Goal: Communication & Community: Answer question/provide support

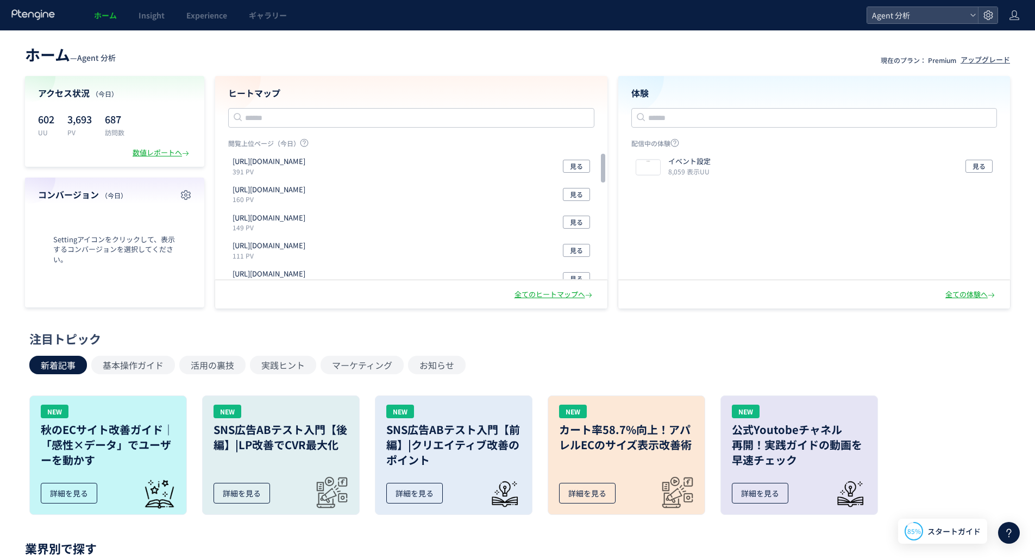
click at [1007, 15] on header "ホーム Insight Experience ギャラリー Agent 分析" at bounding box center [517, 15] width 1035 height 30
click at [1015, 16] on icon at bounding box center [1014, 15] width 11 height 11
click at [984, 42] on span "アカウント設定" at bounding box center [986, 42] width 53 height 11
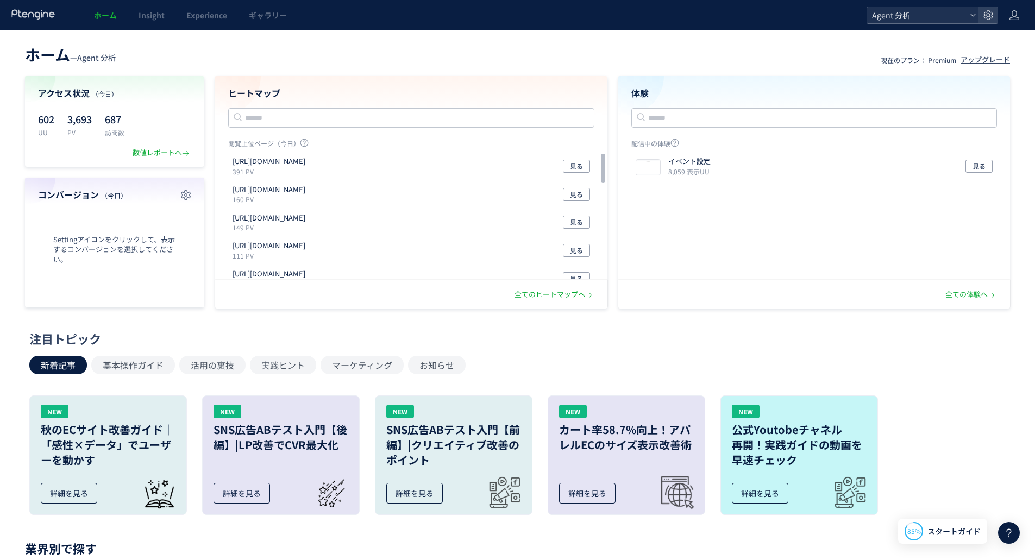
click at [970, 16] on div "Agent 分析" at bounding box center [922, 15] width 111 height 16
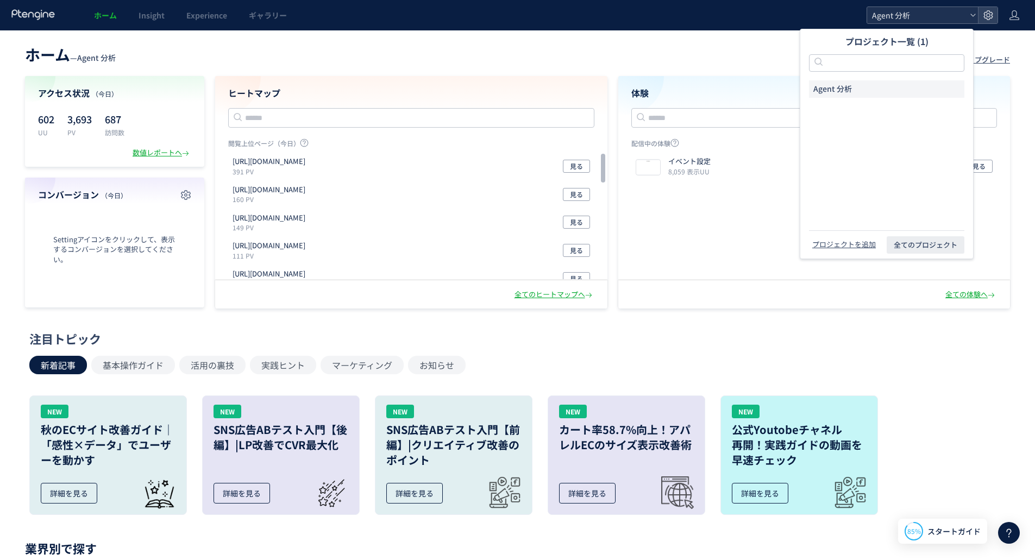
click at [971, 16] on icon at bounding box center [973, 15] width 7 height 7
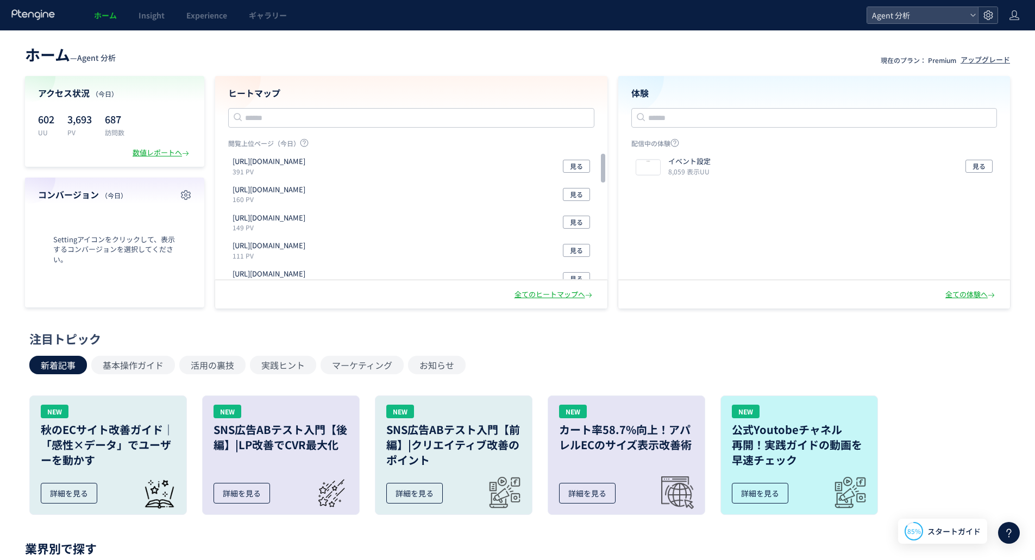
click at [986, 12] on use at bounding box center [988, 14] width 9 height 9
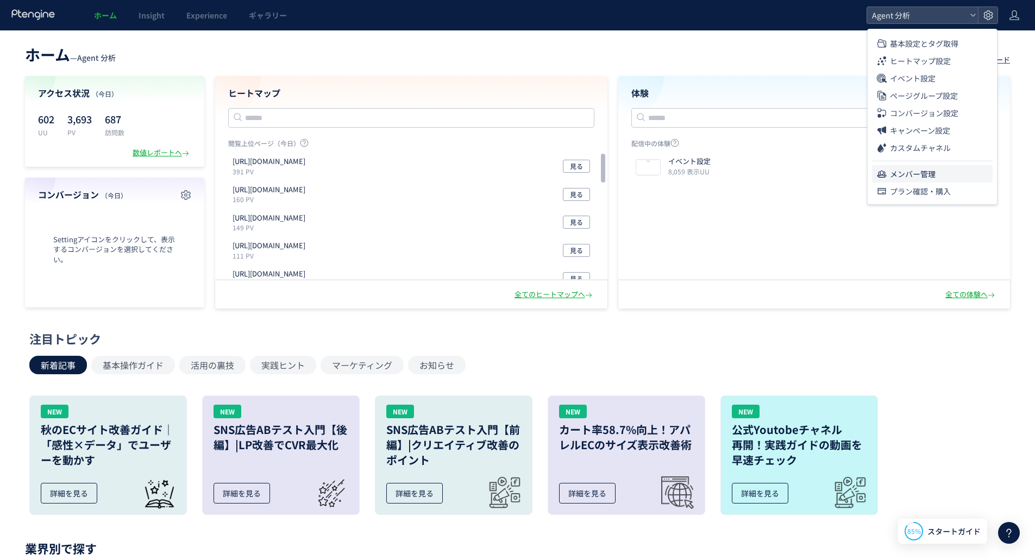
click at [935, 175] on span "メンバー管理" at bounding box center [913, 173] width 46 height 17
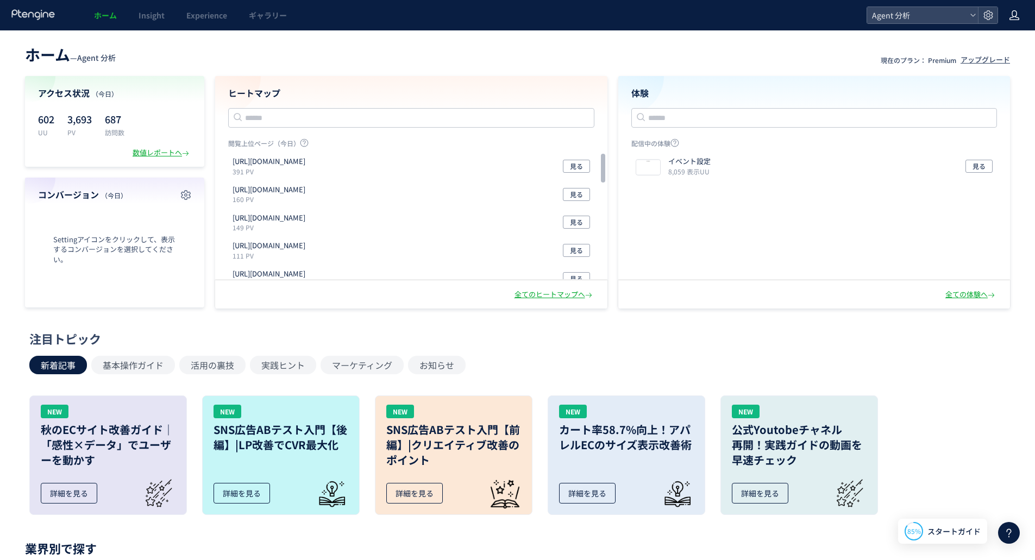
click at [1014, 19] on icon at bounding box center [1014, 15] width 11 height 11
click at [987, 16] on use at bounding box center [988, 14] width 9 height 9
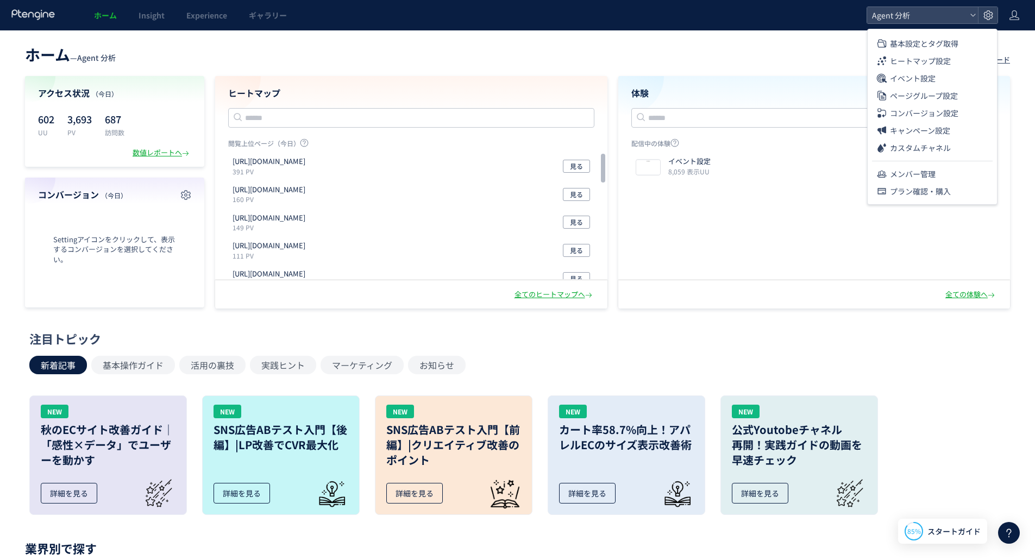
click at [1010, 532] on icon at bounding box center [1009, 533] width 13 height 13
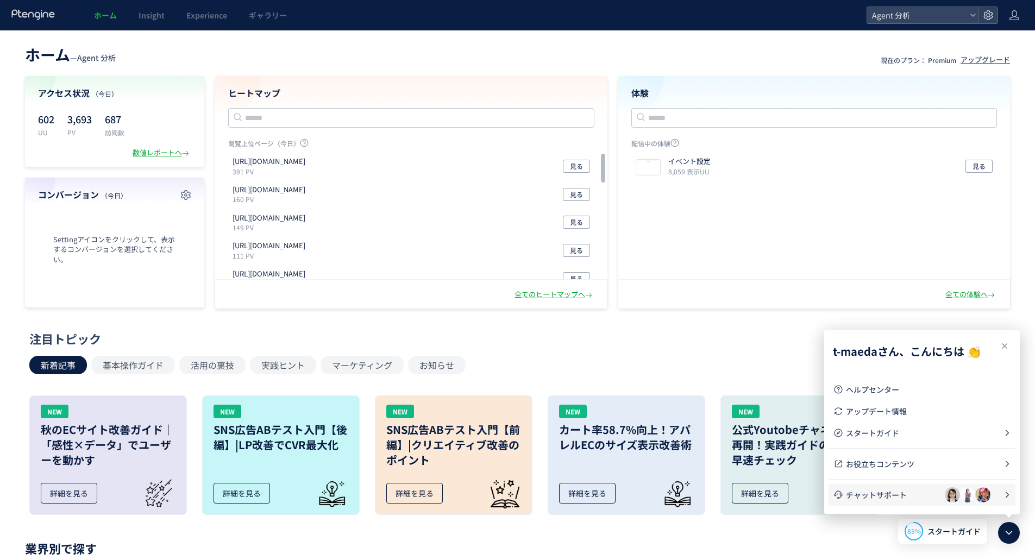
click at [915, 497] on span "チャットサポート" at bounding box center [895, 495] width 99 height 11
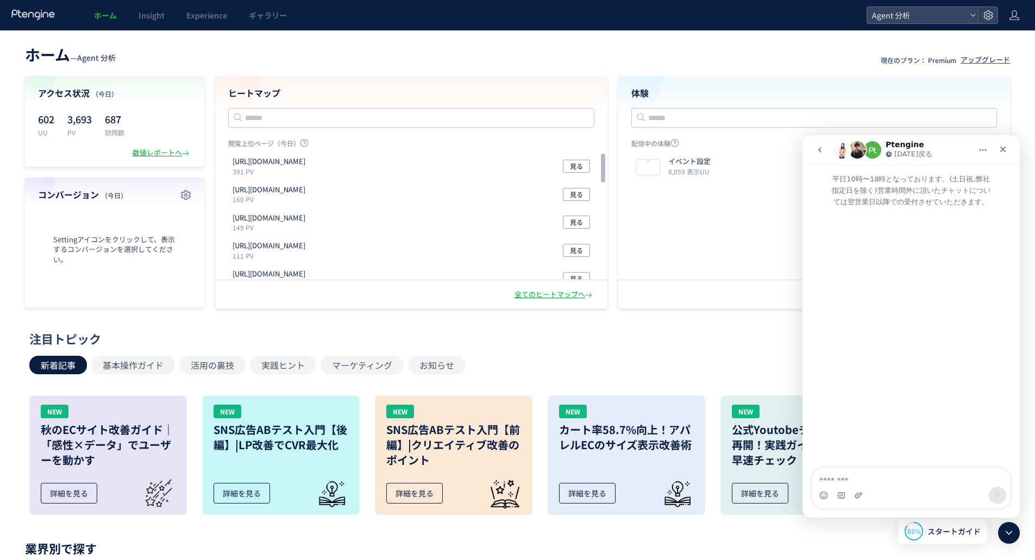
click at [877, 480] on textarea "メッセージ..." at bounding box center [911, 477] width 199 height 18
click at [988, 147] on button "ホーム" at bounding box center [983, 150] width 21 height 21
click at [945, 176] on div "ウィンドウを展開する" at bounding box center [962, 177] width 76 height 11
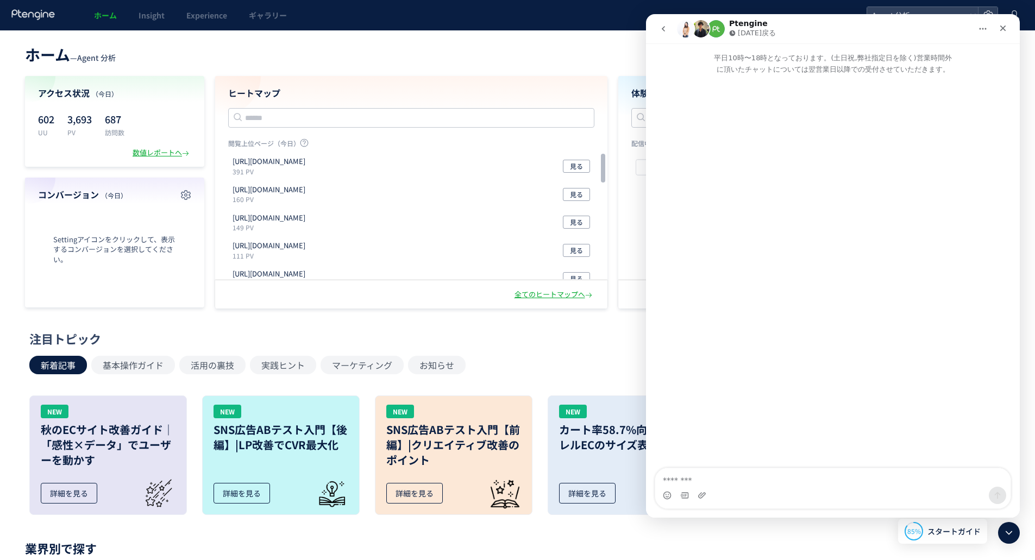
click at [717, 27] on img "Intercom Messenger" at bounding box center [716, 28] width 17 height 17
click at [691, 28] on img "Intercom Messenger" at bounding box center [685, 28] width 17 height 17
click at [712, 475] on textarea "メッセージ..." at bounding box center [832, 477] width 355 height 18
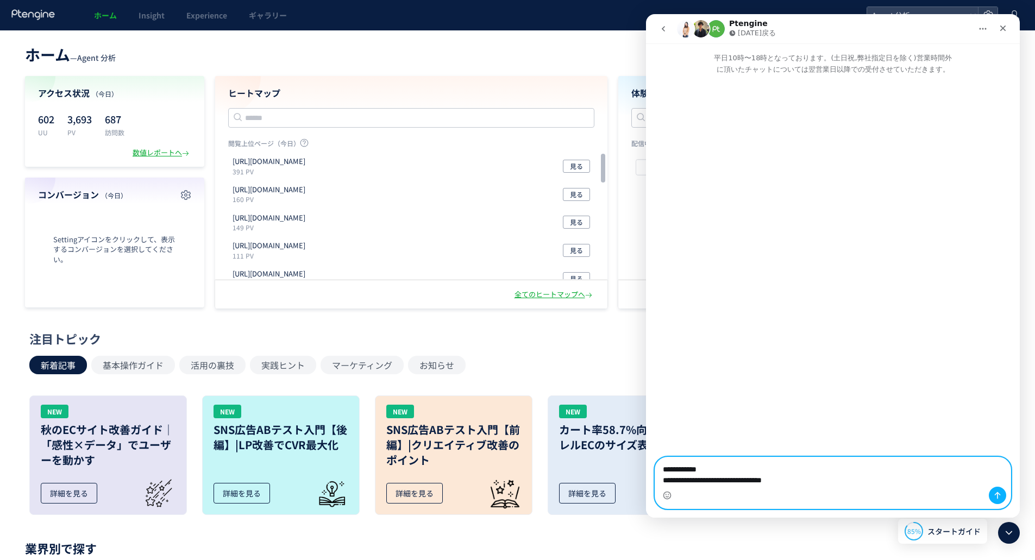
type textarea "**********"
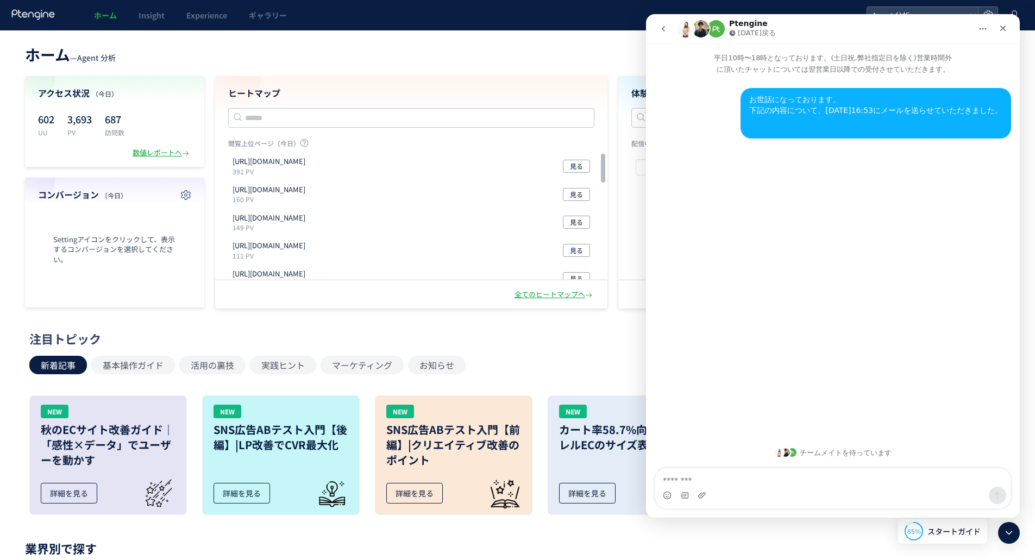
click at [861, 454] on div "チームメイトを待っています" at bounding box center [833, 452] width 352 height 9
click at [812, 480] on textarea "メッセージ..." at bounding box center [832, 477] width 355 height 18
click at [893, 109] on div "お世話になっております。 下記の内容について、[DATE]16:53にメールを送らせていただきました。" at bounding box center [875, 105] width 253 height 21
click at [806, 116] on div "お世話になっております。 下記の内容について、[DATE]16:53にメールを送らせていただきました。" at bounding box center [875, 113] width 253 height 37
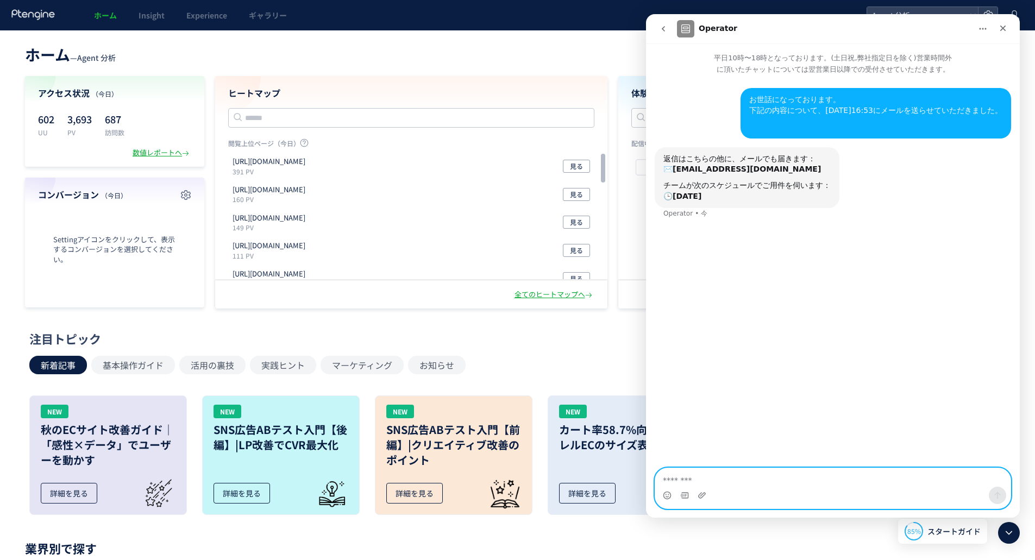
click at [781, 484] on textarea "メッセージ..." at bounding box center [832, 477] width 355 height 18
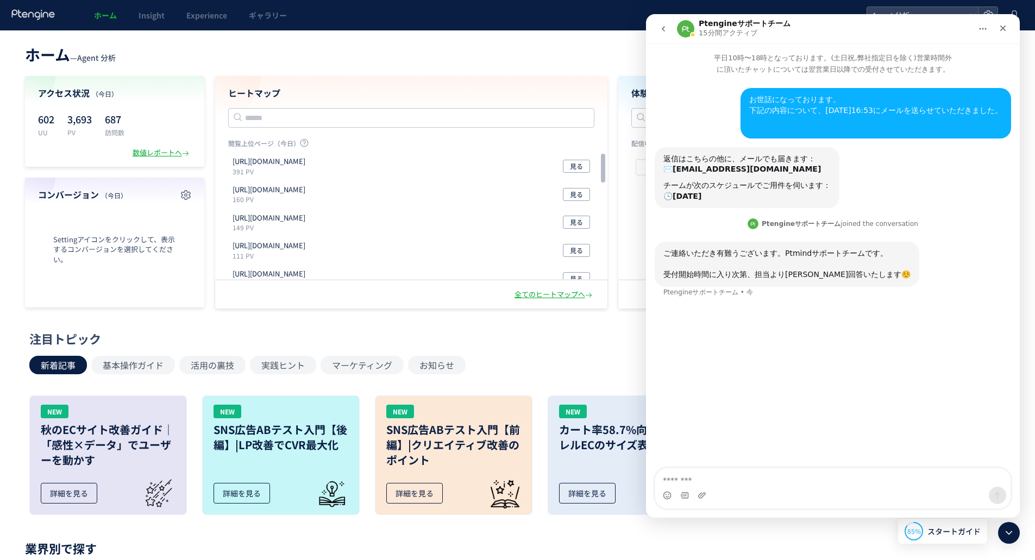
click at [739, 257] on span "ご連絡いただき有難うございます。Ptmindサポートチームです。 ​ 受付開始時間に入り次第、担当より[PERSON_NAME]回答いたします☺️" at bounding box center [787, 264] width 247 height 30
click at [749, 274] on span "ご連絡いただき有難うございます。Ptmindサポートチームです。 ​ 受付開始時間に入り次第、担当より[PERSON_NAME]回答いたします☺️" at bounding box center [787, 264] width 247 height 30
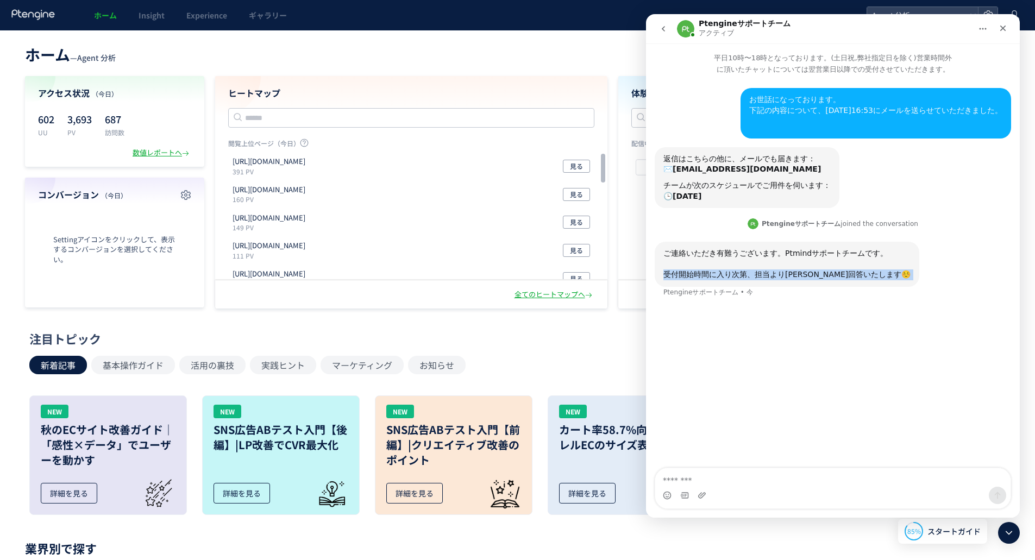
click at [749, 274] on span "ご連絡いただき有難うございます。Ptmindサポートチームです。 ​ 受付開始時間に入り次第、担当より[PERSON_NAME]回答いたします☺️" at bounding box center [787, 264] width 247 height 30
click at [752, 187] on div "チームが次のスケジュールでご用件を伺います： 🕒 [DATE]" at bounding box center [747, 190] width 167 height 21
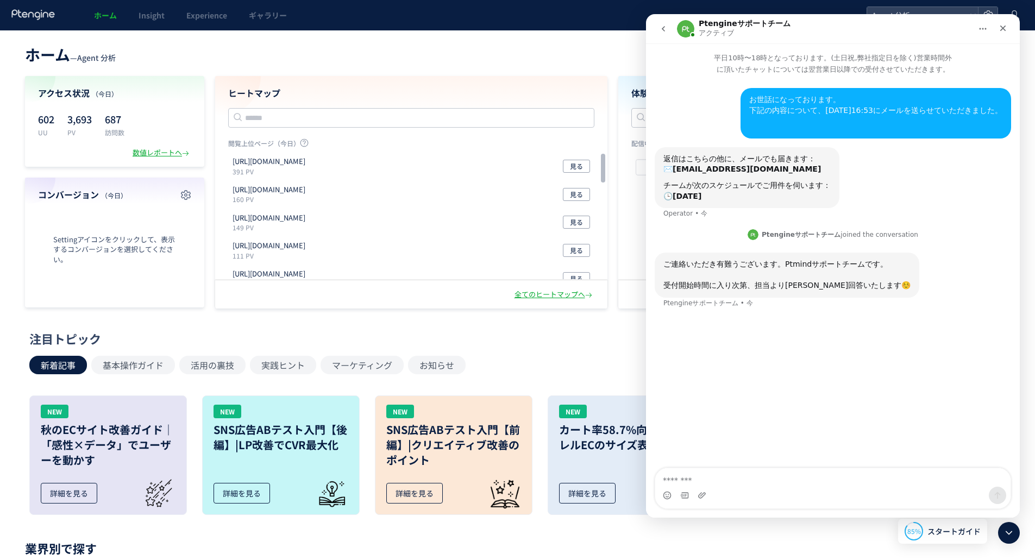
click at [862, 184] on div "返信はこちらの他に、メールでも届きます： ✉️ [EMAIL_ADDRESS][DOMAIN_NAME] チームが次のスケジュールでご用件を伺います： 🕒 […" at bounding box center [833, 187] width 356 height 80
click at [773, 484] on textarea "メッセージ..." at bounding box center [832, 477] width 355 height 18
paste textarea "**********"
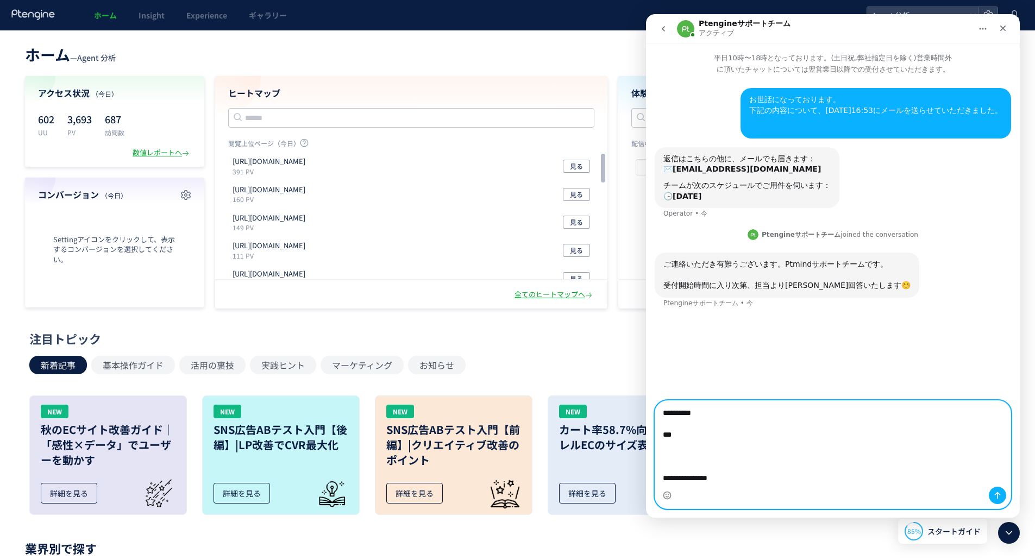
scroll to position [192, 0]
click at [781, 423] on textarea "**********" at bounding box center [832, 444] width 355 height 86
drag, startPoint x: 664, startPoint y: 409, endPoint x: 815, endPoint y: 493, distance: 172.5
click at [815, 495] on div "株式会社Ptmind [PERSON_NAME]様 いつもお世話になっております。 この度、[PERSON_NAME]より窓口を引き継ぎました、サングローブの…" at bounding box center [832, 455] width 355 height 108
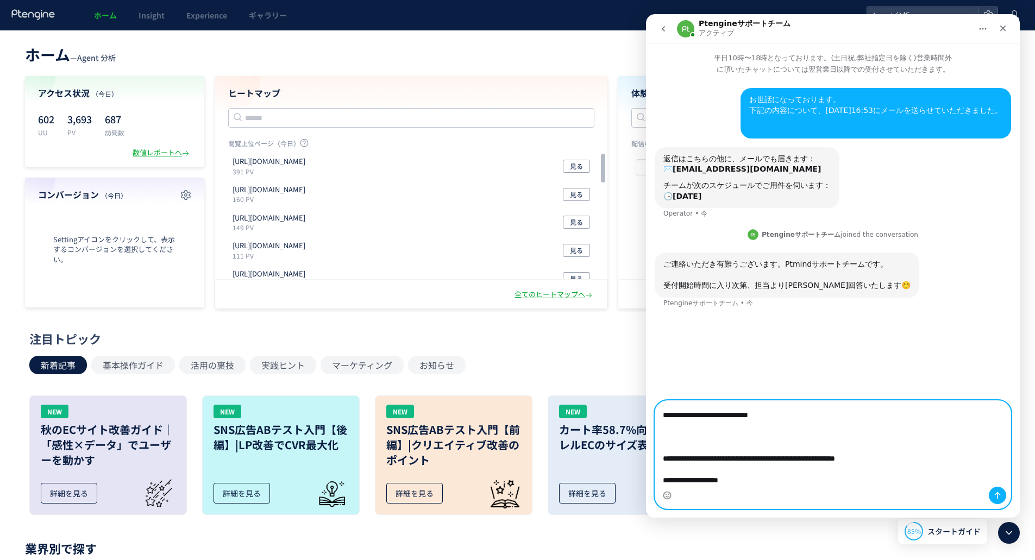
drag, startPoint x: 796, startPoint y: 460, endPoint x: 823, endPoint y: 471, distance: 29.8
click at [823, 471] on textarea "**********" at bounding box center [832, 444] width 355 height 86
click at [813, 479] on textarea "**********" at bounding box center [832, 444] width 355 height 86
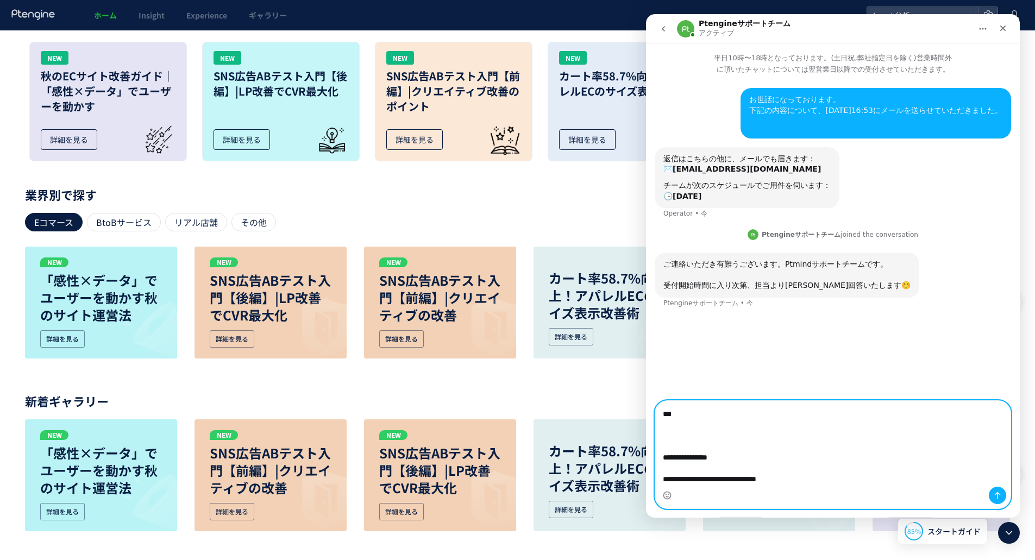
scroll to position [0, 0]
click at [664, 413] on textarea "**********" at bounding box center [832, 444] width 355 height 86
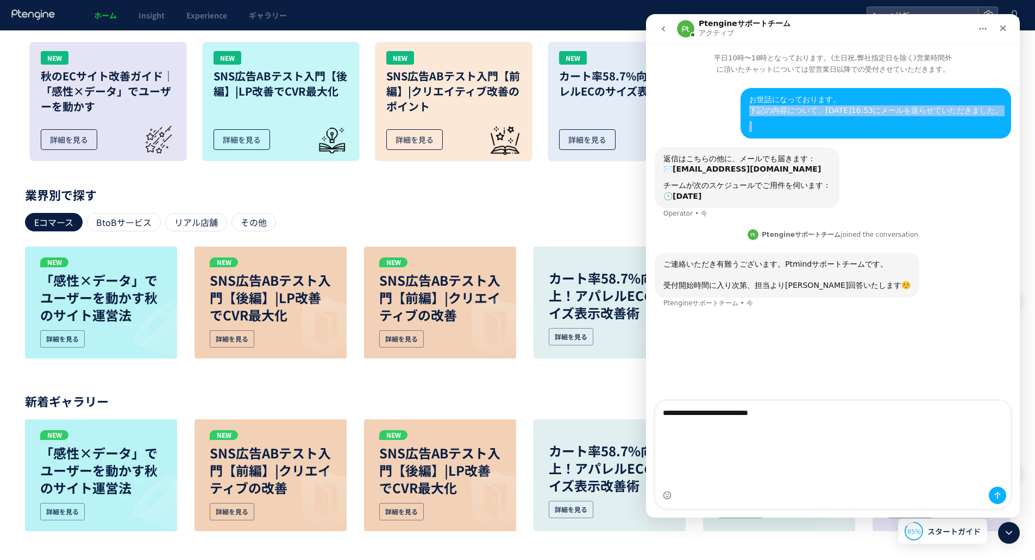
drag, startPoint x: 805, startPoint y: 110, endPoint x: 989, endPoint y: 117, distance: 184.4
click at [989, 117] on div "お世話になっております。 下記の内容について、[DATE]16:53にメールを送らせていただきました。" at bounding box center [875, 113] width 253 height 37
copy div "下記の内容について、[DATE]16:53にメールを送らせていただきました。"
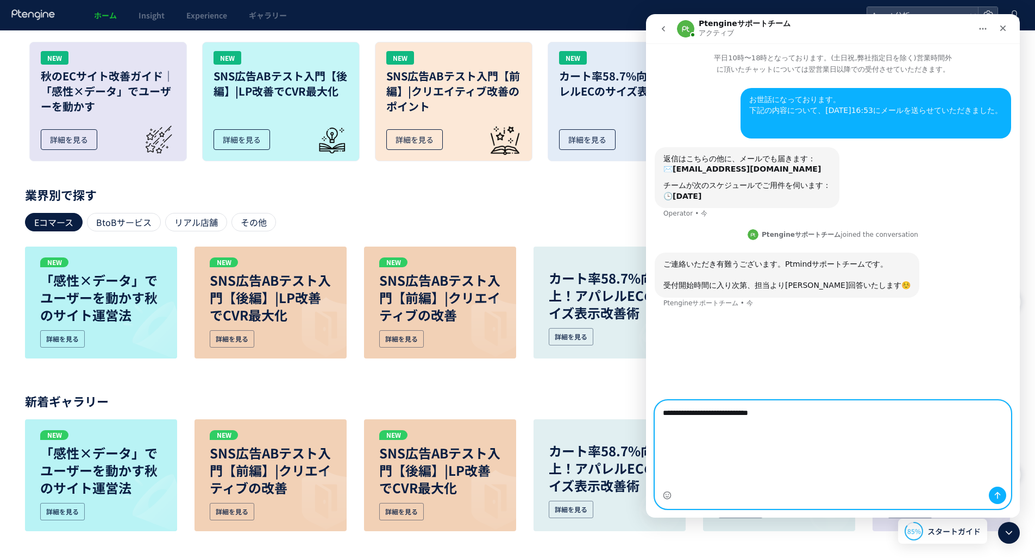
click at [753, 439] on textarea "**********" at bounding box center [832, 444] width 355 height 86
paste textarea "**********"
click at [725, 459] on textarea "**********" at bounding box center [832, 444] width 355 height 86
type textarea "**********"
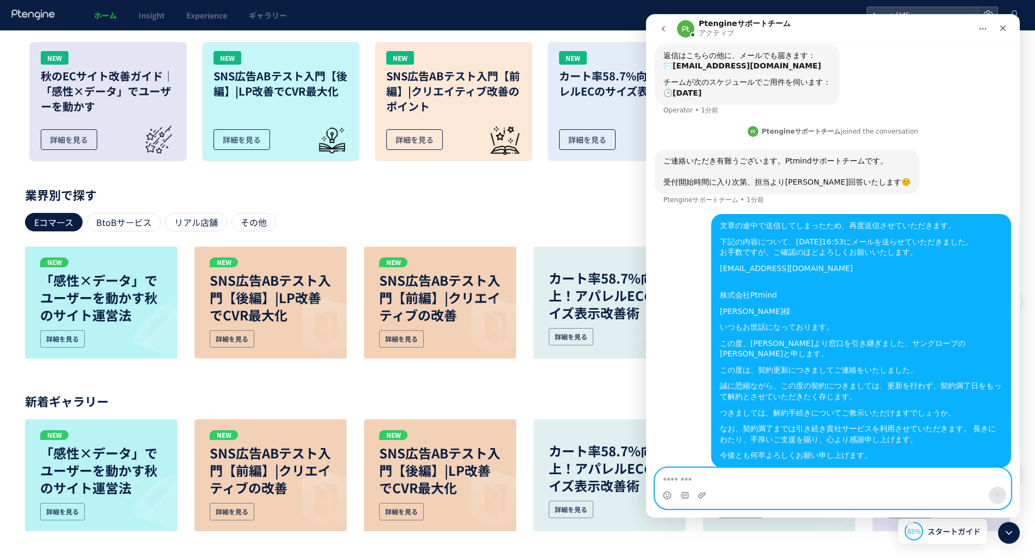
scroll to position [104, 0]
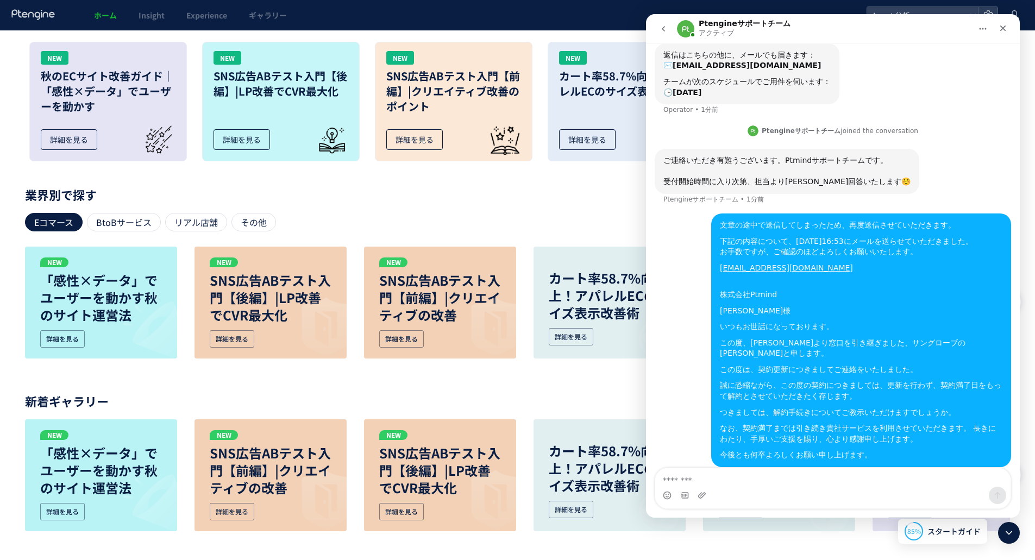
click at [745, 222] on div "文章の途中で送信してしまったため、再度送信させていただきます。" at bounding box center [861, 225] width 283 height 11
click at [751, 235] on div "文章の途中で送信してしまったため、再度送信させていただきます。 下記の内容について、[DATE]16:53にメールを送らせていただきました。 お手数ですが、ご…" at bounding box center [861, 340] width 283 height 241
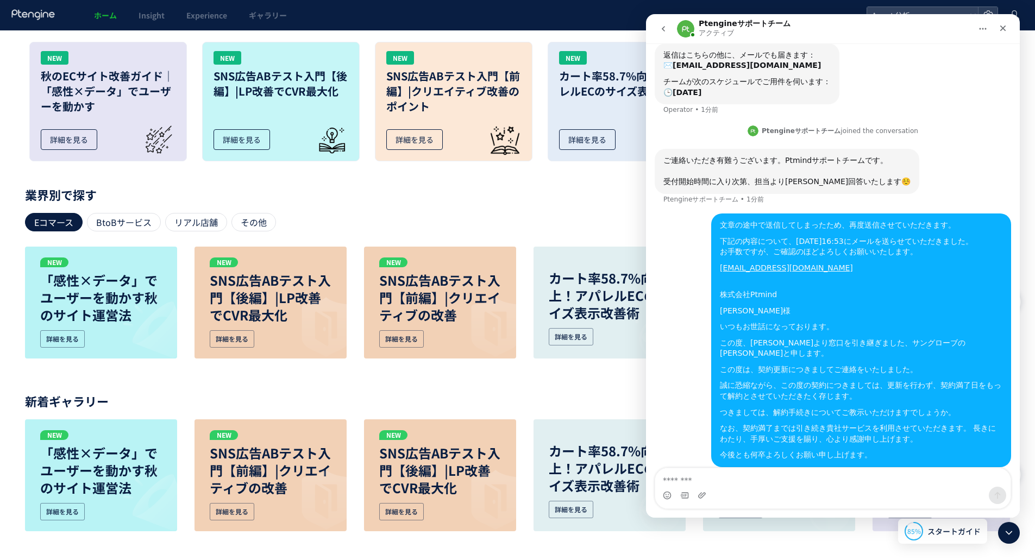
click at [768, 251] on div "下記の内容について、[DATE]16:53にメールを送らせていただきました。 お手数ですが、ご確認のほどよろしくお願いいたします。" at bounding box center [861, 246] width 283 height 21
click at [822, 273] on div "[EMAIL_ADDRESS][DOMAIN_NAME]" at bounding box center [861, 268] width 283 height 11
drag, startPoint x: 724, startPoint y: 291, endPoint x: 784, endPoint y: 309, distance: 62.6
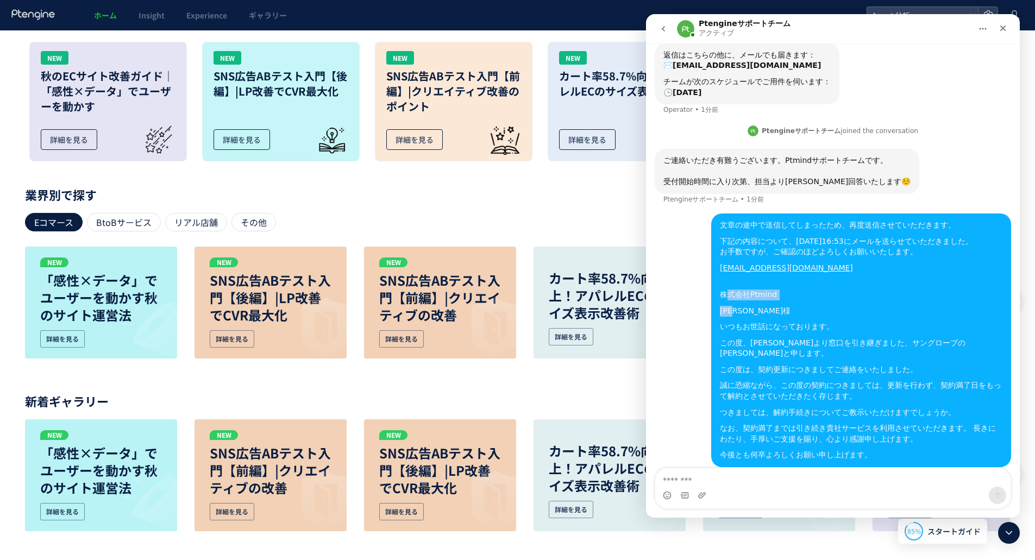
click at [773, 301] on div "文章の途中で送信してしまったため、再度送信させていただきます。 下記の内容について、[DATE]16:53にメールを送らせていただきました。 お手数ですが、ご…" at bounding box center [861, 340] width 283 height 241
click at [786, 310] on div "[PERSON_NAME]様" at bounding box center [861, 311] width 283 height 11
click at [780, 331] on div "いつもお世話になっております。" at bounding box center [861, 327] width 283 height 11
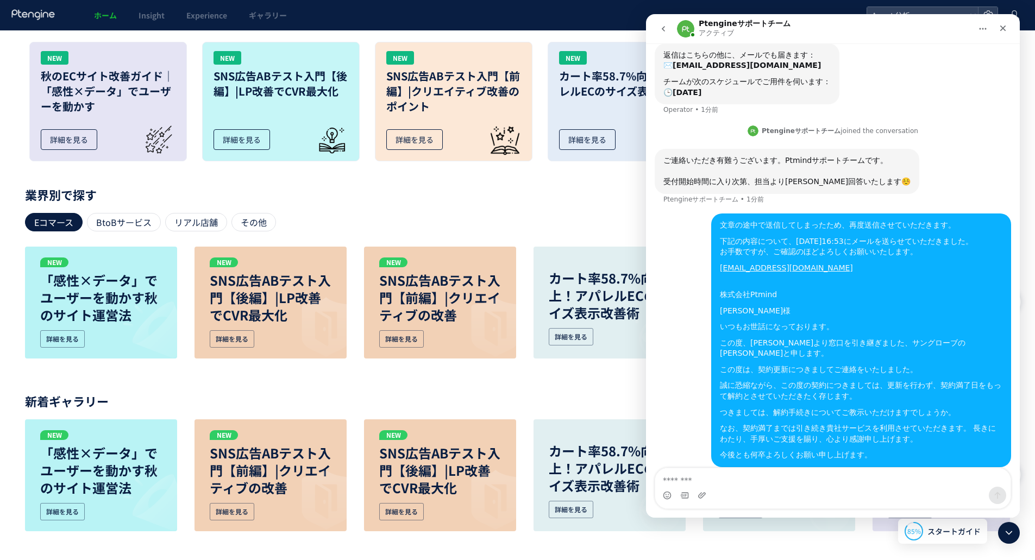
click at [796, 343] on div "この度、[PERSON_NAME]より窓口を引き継ぎました、サングローブの[PERSON_NAME]と申します。" at bounding box center [861, 348] width 283 height 21
click at [797, 365] on div "この度は、契約更新につきましてご連絡をいたしました。" at bounding box center [861, 370] width 283 height 11
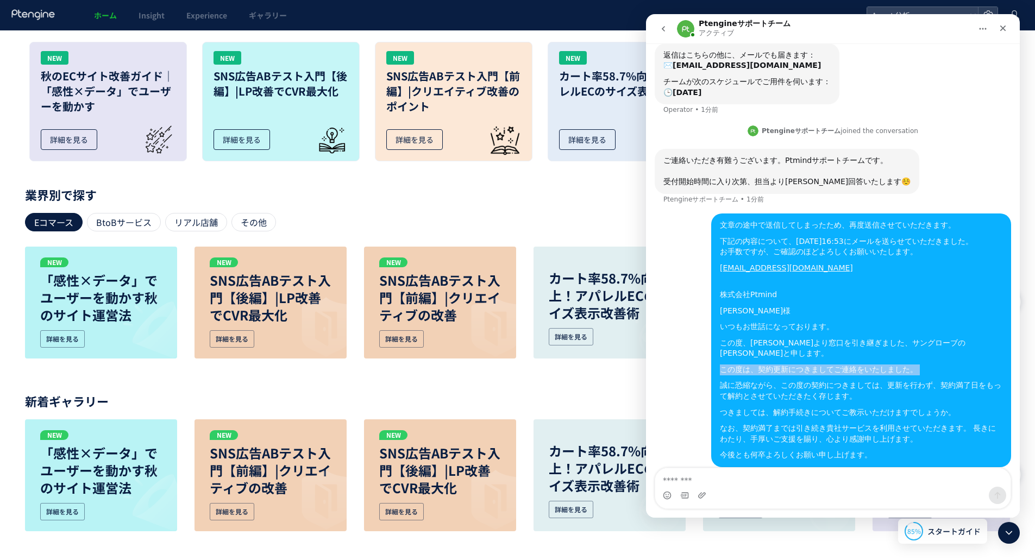
click at [797, 365] on div "この度は、契約更新につきましてご連絡をいたしました。" at bounding box center [861, 370] width 283 height 11
click at [802, 380] on div "誠に恐縮ながら、この度の契約につきましては、更新を行わず、契約満了日をもって解約とさせていただきたく存じます。" at bounding box center [861, 390] width 283 height 21
click at [801, 380] on div "誠に恐縮ながら、この度の契約につきましては、更新を行わず、契約満了日をもって解約とさせていただきたく存じます。" at bounding box center [861, 390] width 283 height 21
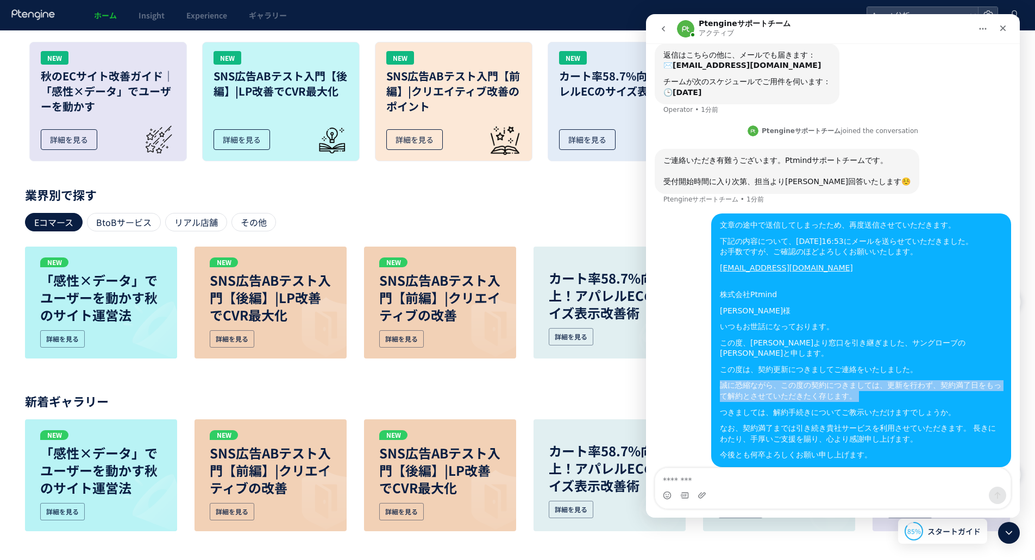
click at [801, 380] on div "誠に恐縮ながら、この度の契約につきましては、更新を行わず、契約満了日をもって解約とさせていただきたく存じます。" at bounding box center [861, 390] width 283 height 21
click at [811, 391] on div "誠に恐縮ながら、この度の契約につきましては、更新を行わず、契約満了日をもって解約とさせていただきたく存じます。" at bounding box center [861, 390] width 283 height 21
click at [1004, 28] on icon "クローズ" at bounding box center [1003, 29] width 6 height 6
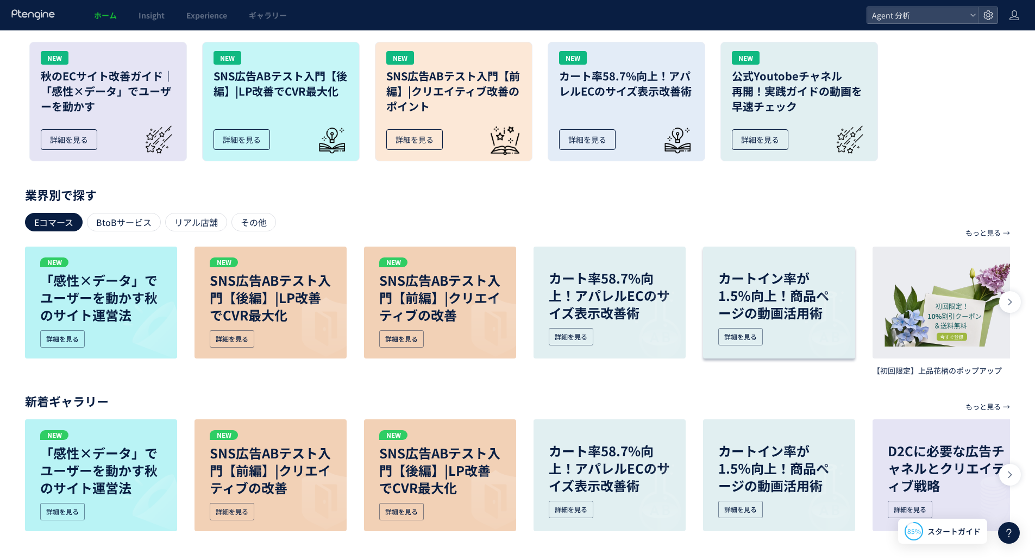
scroll to position [93, 0]
click at [919, 524] on icon at bounding box center [913, 531] width 17 height 17
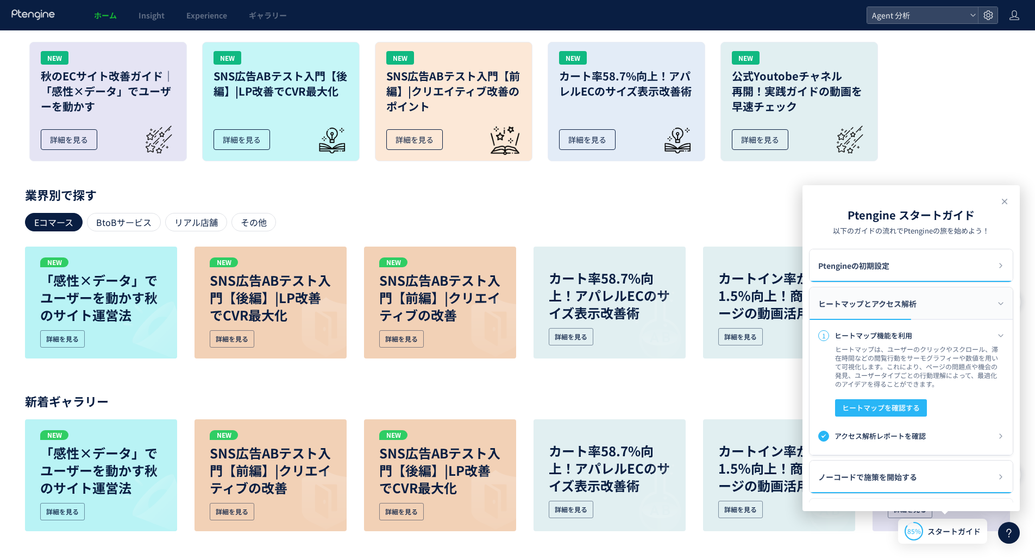
click at [1005, 201] on use at bounding box center [1004, 201] width 5 height 5
